Goal: Information Seeking & Learning: Stay updated

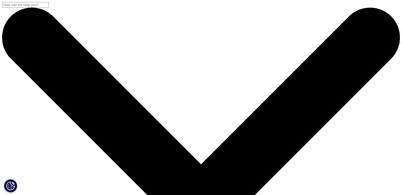
drag, startPoint x: 74, startPoint y: 94, endPoint x: 125, endPoint y: 95, distance: 51.0
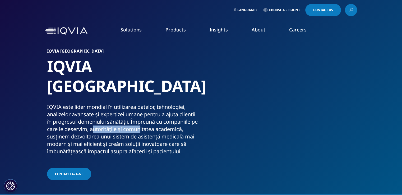
drag, startPoint x: 100, startPoint y: 110, endPoint x: 149, endPoint y: 110, distance: 48.9
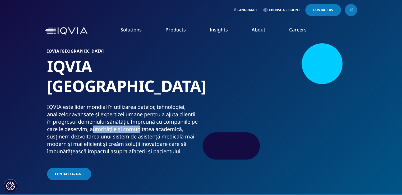
click at [149, 110] on p "IQVIA este lider mondial în utilizarea datelor, tehnologiei, analizelor avansat…" at bounding box center [123, 130] width 152 height 55
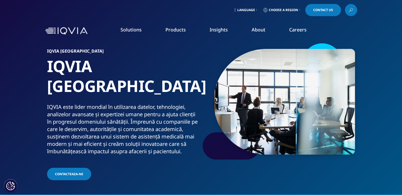
click at [100, 119] on p "IQVIA este lider mondial în utilizarea datelor, tehnologiei, analizelor avansat…" at bounding box center [123, 130] width 152 height 55
click at [243, 87] on link "Information Partner Services" at bounding box center [252, 87] width 95 height 6
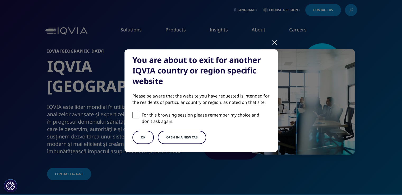
click at [136, 137] on button "OK" at bounding box center [142, 137] width 21 height 13
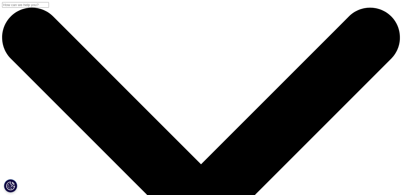
scroll to position [26, 0]
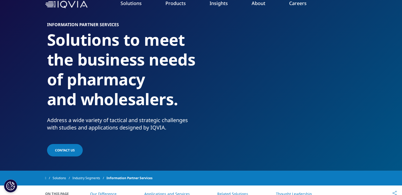
scroll to position [0, 0]
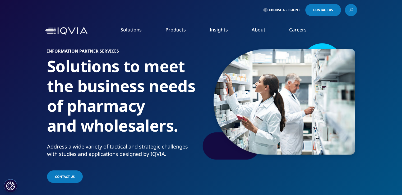
click at [52, 108] on link "IQVIA Innovation Hub" at bounding box center [33, 108] width 40 height 5
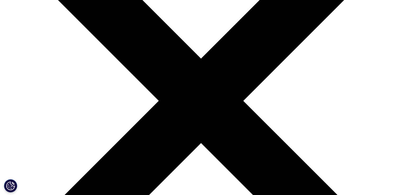
scroll to position [53, 0]
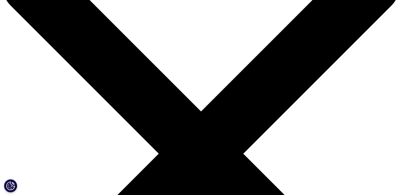
drag, startPoint x: 101, startPoint y: 121, endPoint x: 141, endPoint y: 121, distance: 39.1
drag, startPoint x: 91, startPoint y: 126, endPoint x: 165, endPoint y: 126, distance: 73.7
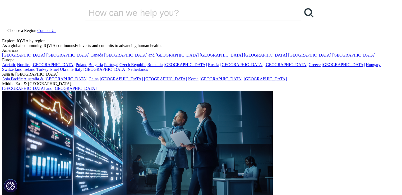
click at [37, 28] on link "Choose a Region" at bounding box center [19, 30] width 35 height 4
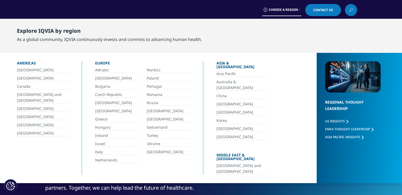
click at [154, 92] on link "Romania" at bounding box center [168, 95] width 43 height 6
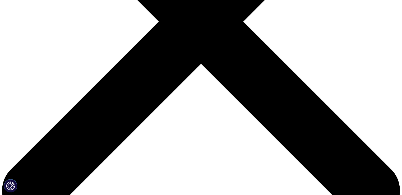
scroll to position [159, 0]
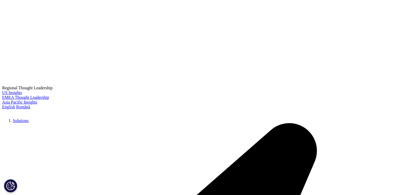
click at [161, 82] on p "În decursul celor [DATE] ani de prezență locală și susținută de o echipă de pes…" at bounding box center [201, 106] width 206 height 48
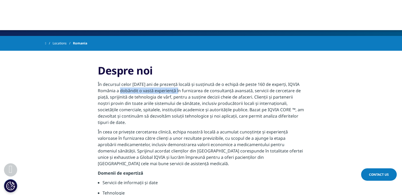
drag, startPoint x: 123, startPoint y: 71, endPoint x: 181, endPoint y: 71, distance: 57.6
click at [181, 81] on p "În decursul celor [DATE] ani de prezență locală și susținută de o echipă de pes…" at bounding box center [201, 105] width 206 height 48
drag, startPoint x: 112, startPoint y: 77, endPoint x: 172, endPoint y: 77, distance: 60.0
click at [172, 81] on p "În decursul celor 25 de ani de prezență locală și susținută de o echipă de pest…" at bounding box center [201, 105] width 206 height 48
click at [165, 94] on p "În decursul celor 25 de ani de prezență locală și susținută de o echipă de pest…" at bounding box center [201, 105] width 206 height 48
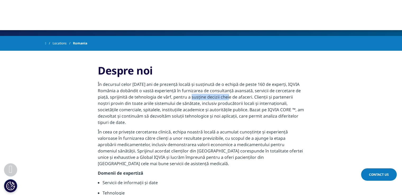
drag, startPoint x: 193, startPoint y: 77, endPoint x: 230, endPoint y: 79, distance: 37.6
click at [230, 81] on p "În decursul celor 25 de ani de prezență locală și susținută de o echipă de pest…" at bounding box center [201, 105] width 206 height 48
drag, startPoint x: 113, startPoint y: 84, endPoint x: 185, endPoint y: 83, distance: 72.2
click at [185, 83] on p "În decursul celor [DATE] ani de prezență locală și susținută de o echipă de pes…" at bounding box center [201, 105] width 206 height 48
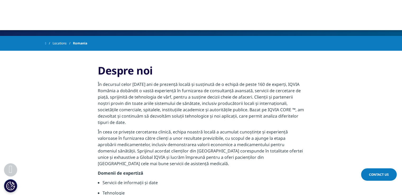
click at [212, 82] on p "În decursul celor 25 de ani de prezență locală și susținută de o echipă de pest…" at bounding box center [201, 105] width 206 height 48
drag, startPoint x: 123, startPoint y: 89, endPoint x: 193, endPoint y: 89, distance: 70.3
click at [193, 89] on p "În decursul celor 25 de ani de prezență locală și susținută de o echipă de pest…" at bounding box center [201, 105] width 206 height 48
drag, startPoint x: 106, startPoint y: 95, endPoint x: 173, endPoint y: 95, distance: 66.9
click at [173, 95] on p "În decursul celor 25 de ani de prezență locală și susținută de o echipă de pest…" at bounding box center [201, 105] width 206 height 48
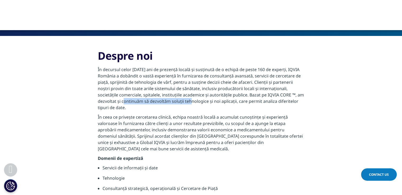
scroll to position [185, 0]
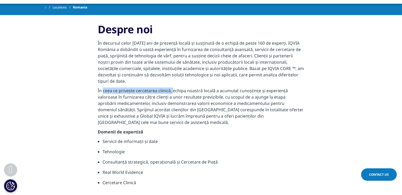
drag, startPoint x: 103, startPoint y: 71, endPoint x: 173, endPoint y: 71, distance: 69.8
click at [173, 87] on p "În ceea ce privește cercetarea clinică, echipa noastră locală a acumulat cunoșt…" at bounding box center [201, 107] width 206 height 41
drag, startPoint x: 117, startPoint y: 76, endPoint x: 143, endPoint y: 79, distance: 26.0
click at [143, 87] on p "În ceea ce privește cercetarea clinică, echipa noastră locală a acumulat cunoșt…" at bounding box center [201, 107] width 206 height 41
click at [154, 87] on p "În ceea ce privește cercetarea clinică, echipa noastră locală a acumulat cunoșt…" at bounding box center [201, 107] width 206 height 41
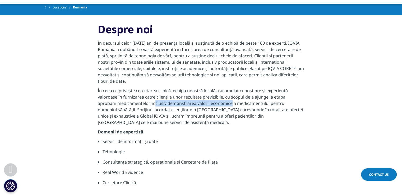
drag, startPoint x: 136, startPoint y: 83, endPoint x: 211, endPoint y: 85, distance: 74.6
click at [211, 87] on p "În ceea ce privește cercetarea clinică, echipa noastră locală a acumulat cunoșt…" at bounding box center [201, 107] width 206 height 41
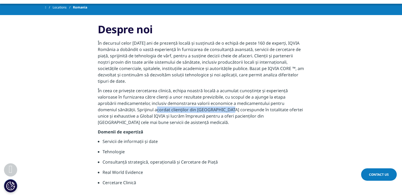
drag, startPoint x: 116, startPoint y: 89, endPoint x: 191, endPoint y: 89, distance: 74.5
click at [191, 89] on p "În ceea ce privește cercetarea clinică, echipa noastră locală a acumulat cunoșt…" at bounding box center [201, 107] width 206 height 41
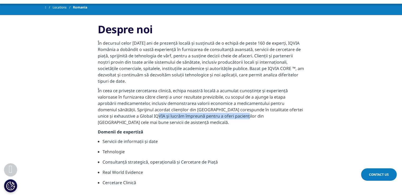
drag, startPoint x: 119, startPoint y: 96, endPoint x: 211, endPoint y: 96, distance: 92.0
click at [211, 96] on p "În ceea ce privește cercetarea clinică, echipa noastră locală a acumulat cunoșt…" at bounding box center [201, 107] width 206 height 41
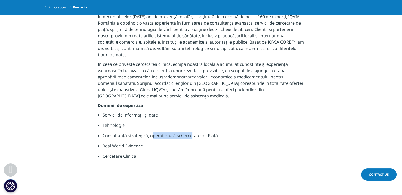
drag, startPoint x: 152, startPoint y: 116, endPoint x: 190, endPoint y: 114, distance: 38.1
click at [190, 132] on li "Consultanță strategică, operațională și Cercetare de Piață" at bounding box center [204, 137] width 202 height 10
drag, startPoint x: 104, startPoint y: 137, endPoint x: 141, endPoint y: 136, distance: 36.8
click at [141, 153] on li "Cercetare Clinică" at bounding box center [204, 158] width 202 height 10
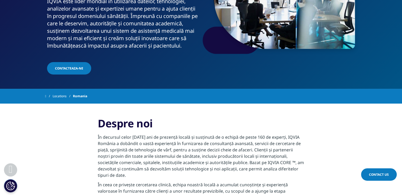
scroll to position [26, 0]
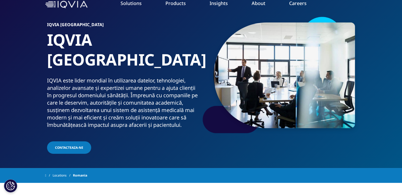
click at [64, 171] on link "Locations" at bounding box center [63, 176] width 20 height 10
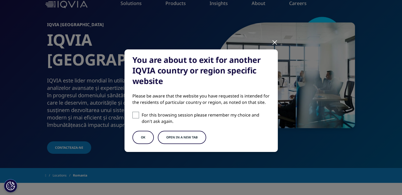
click at [169, 137] on button "Open in a new tab" at bounding box center [182, 137] width 48 height 13
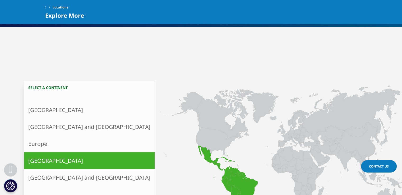
scroll to position [159, 0]
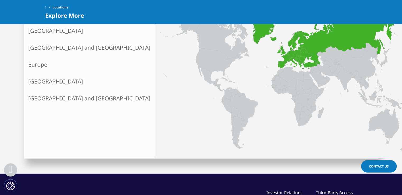
click at [40, 66] on link "Europe" at bounding box center [89, 64] width 131 height 17
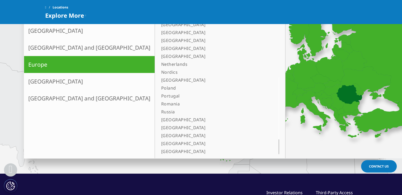
click at [159, 102] on link "Romania" at bounding box center [213, 104] width 109 height 8
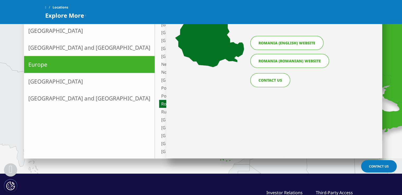
click at [279, 60] on link "Romania (Romanian) website" at bounding box center [289, 61] width 79 height 14
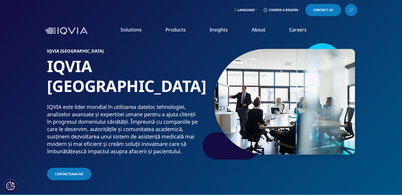
click at [208, 71] on link "News" at bounding box center [254, 71] width 99 height 6
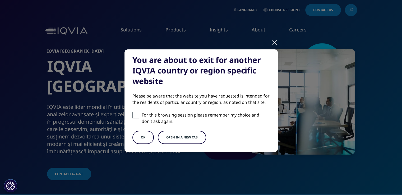
click at [173, 135] on button "Open in a new tab" at bounding box center [182, 137] width 48 height 13
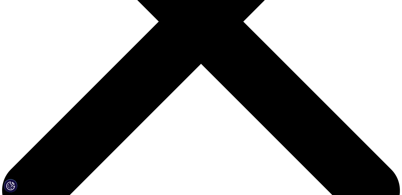
scroll to position [264, 0]
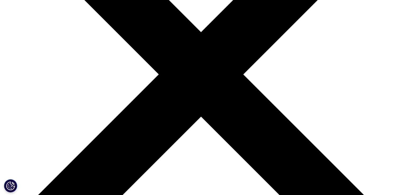
scroll to position [185, 0]
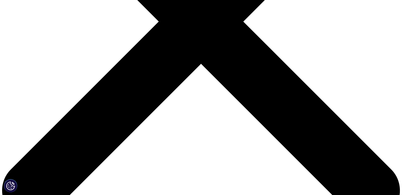
drag, startPoint x: 114, startPoint y: 38, endPoint x: 189, endPoint y: 38, distance: 74.5
drag, startPoint x: 143, startPoint y: 45, endPoint x: 189, endPoint y: 45, distance: 46.5
drag, startPoint x: 204, startPoint y: 45, endPoint x: 242, endPoint y: 45, distance: 37.3
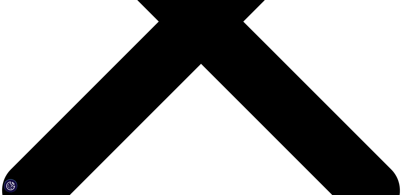
drag, startPoint x: 114, startPoint y: 50, endPoint x: 175, endPoint y: 50, distance: 61.1
drag, startPoint x: 126, startPoint y: 58, endPoint x: 161, endPoint y: 58, distance: 34.9
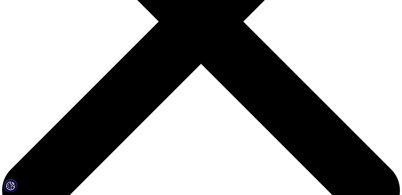
drag, startPoint x: 170, startPoint y: 64, endPoint x: 202, endPoint y: 64, distance: 32.0
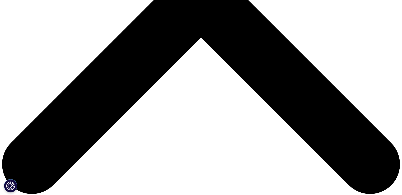
drag, startPoint x: 196, startPoint y: 54, endPoint x: 202, endPoint y: 69, distance: 15.8
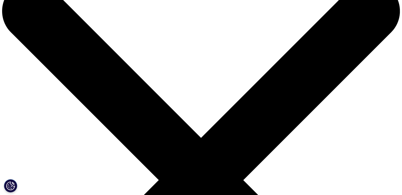
scroll to position [0, 0]
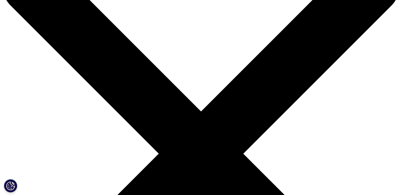
scroll to position [132, 0]
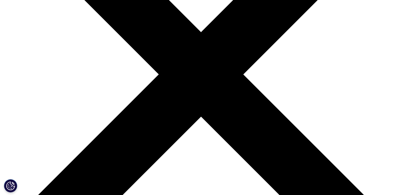
drag, startPoint x: 152, startPoint y: 52, endPoint x: 223, endPoint y: 61, distance: 71.9
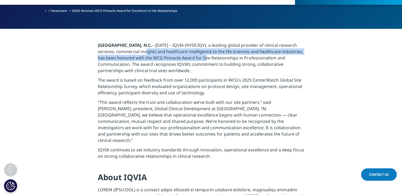
click at [223, 61] on p "[GEOGRAPHIC_DATA], N.C. – [DATE] – IQVIA (NYSE:IQV), a leading global provider …" at bounding box center [201, 59] width 206 height 35
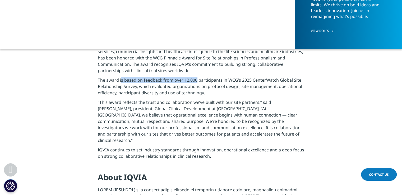
drag, startPoint x: 120, startPoint y: 79, endPoint x: 195, endPoint y: 79, distance: 75.1
click at [195, 79] on p "The award is based on feedback from over 12,000 participants in WCG’s 2025 Cent…" at bounding box center [201, 88] width 206 height 22
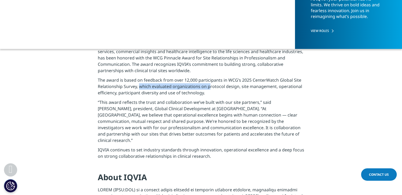
drag, startPoint x: 139, startPoint y: 86, endPoint x: 208, endPoint y: 87, distance: 69.5
click at [208, 87] on p "The award is based on feedback from over 12,000 participants in WCG’s 2025 Cent…" at bounding box center [201, 88] width 206 height 22
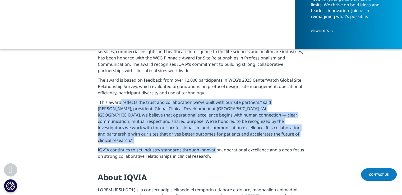
drag, startPoint x: 121, startPoint y: 103, endPoint x: 214, endPoint y: 142, distance: 100.8
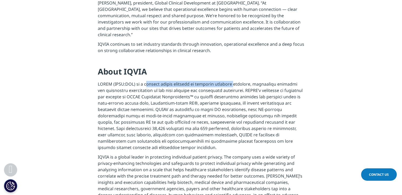
drag, startPoint x: 142, startPoint y: 79, endPoint x: 226, endPoint y: 79, distance: 84.1
click at [226, 81] on p at bounding box center [201, 117] width 206 height 73
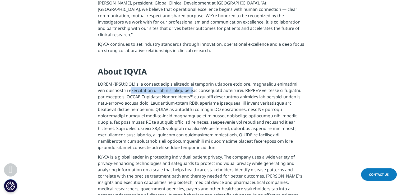
drag, startPoint x: 121, startPoint y: 85, endPoint x: 184, endPoint y: 85, distance: 63.4
click at [184, 85] on p at bounding box center [201, 117] width 206 height 73
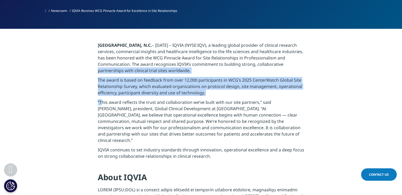
scroll to position [185, 0]
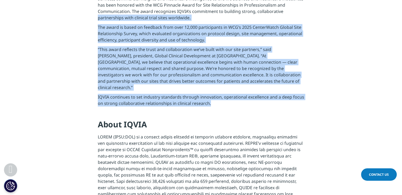
drag, startPoint x: 97, startPoint y: 70, endPoint x: 214, endPoint y: 101, distance: 120.3
click at [214, 101] on section "[GEOGRAPHIC_DATA], N.C. – [DATE] – IQVIA (NYSE:IQV), a leading global provider …" at bounding box center [201, 156] width 402 height 360
copy div "loremipsumdol sitametconse adip elitsedd eiusm tempo incididun. Utl etdol ma al…"
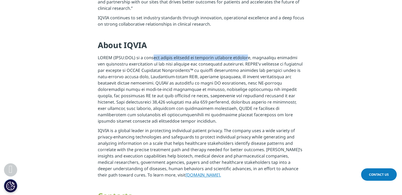
drag, startPoint x: 148, startPoint y: 52, endPoint x: 239, endPoint y: 52, distance: 90.9
click at [239, 54] on p at bounding box center [201, 90] width 206 height 73
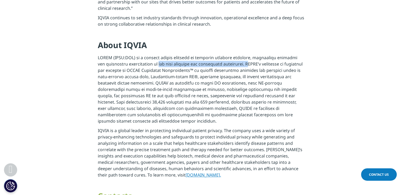
drag, startPoint x: 149, startPoint y: 58, endPoint x: 236, endPoint y: 57, distance: 86.7
click at [236, 57] on p at bounding box center [201, 90] width 206 height 73
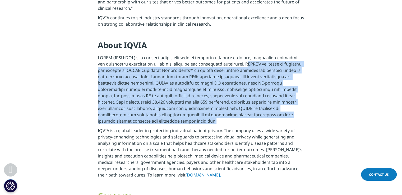
drag, startPoint x: 235, startPoint y: 57, endPoint x: 302, endPoint y: 110, distance: 85.2
click at [302, 110] on p at bounding box center [201, 90] width 206 height 73
drag, startPoint x: 249, startPoint y: 75, endPoint x: 239, endPoint y: 73, distance: 10.4
click at [239, 73] on p at bounding box center [201, 90] width 206 height 73
drag, startPoint x: 234, startPoint y: 57, endPoint x: 275, endPoint y: 86, distance: 49.5
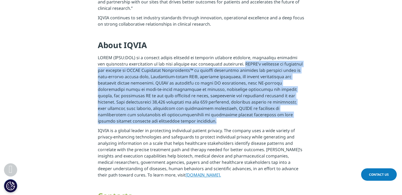
click at [307, 109] on section "[GEOGRAPHIC_DATA], N.C. – [DATE] – IQVIA (NYSE:IQV), a leading global provider …" at bounding box center [201, 77] width 402 height 360
copy p "IQVIA’s portfolio of solutions are powered by IQVIA Connected Intelligence™ to …"
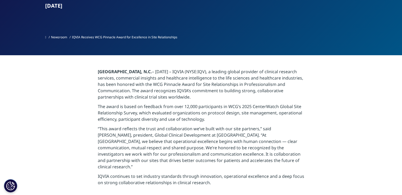
scroll to position [0, 0]
